Goal: Task Accomplishment & Management: Use online tool/utility

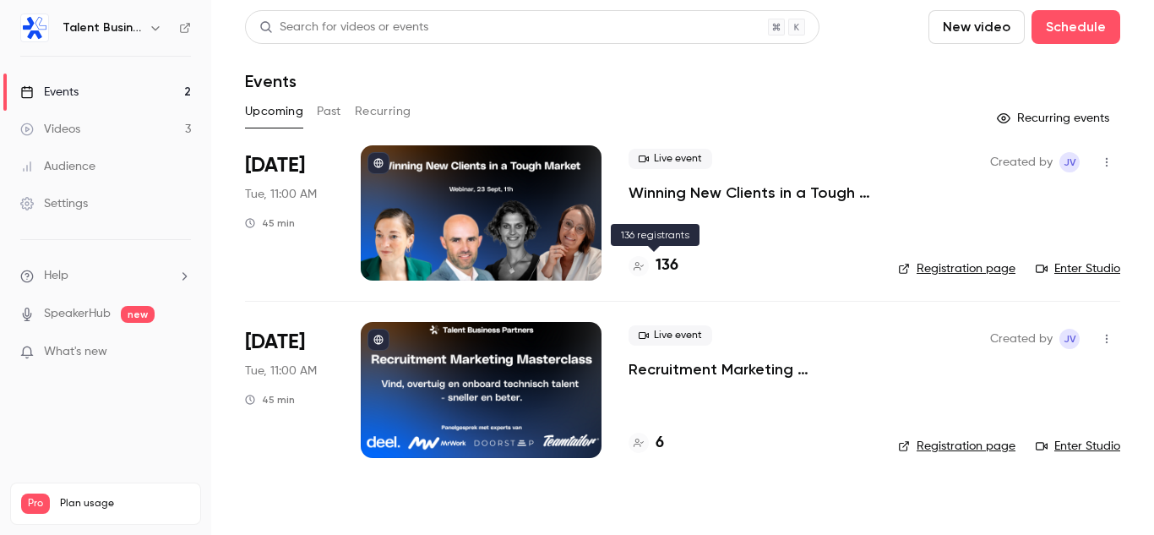
click at [640, 266] on icon at bounding box center [638, 266] width 10 height 10
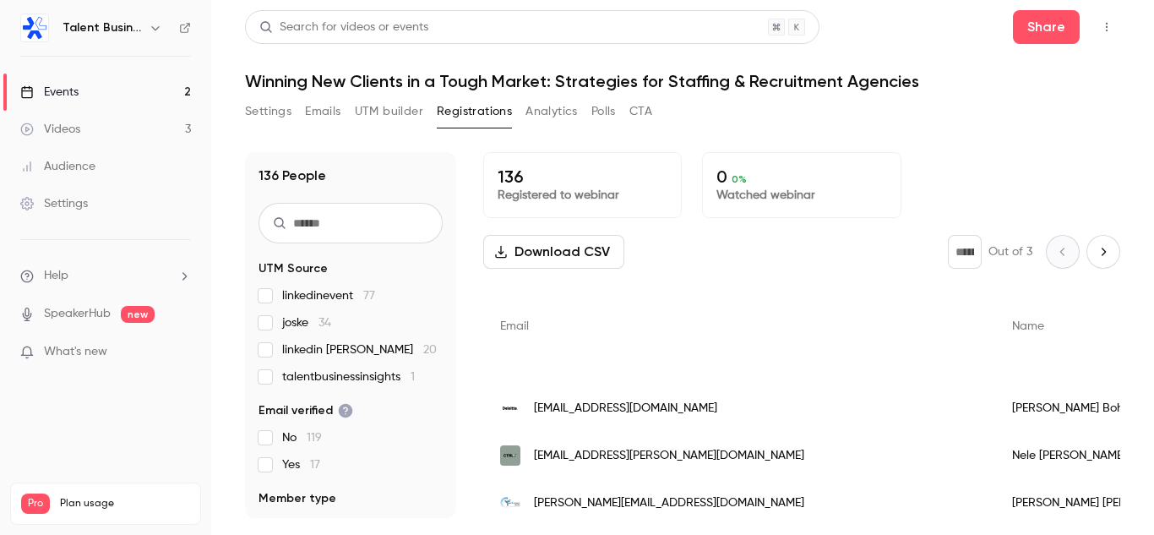
click at [508, 258] on button "Download CSV" at bounding box center [553, 252] width 141 height 34
